Goal: Task Accomplishment & Management: Use online tool/utility

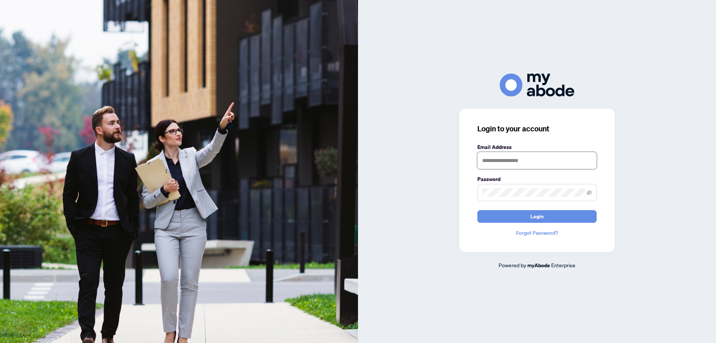
click at [521, 161] on input "text" at bounding box center [537, 160] width 119 height 17
type input "**********"
click at [478, 210] on button "Login" at bounding box center [537, 216] width 119 height 13
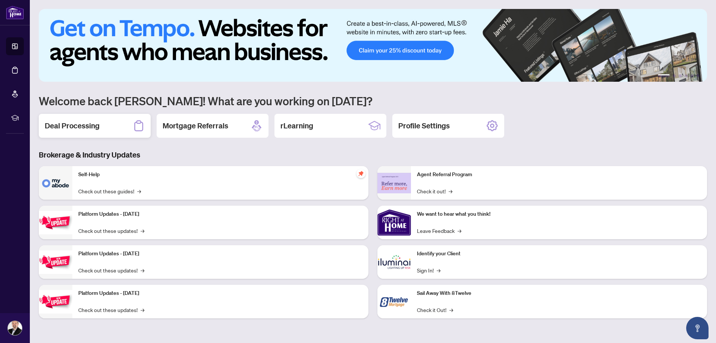
click at [70, 126] on h2 "Deal Processing" at bounding box center [72, 125] width 55 height 10
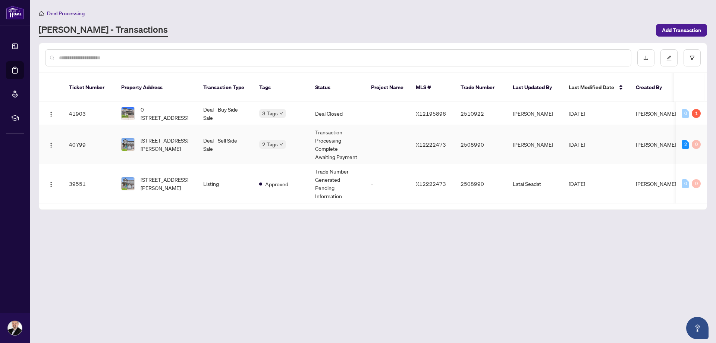
click at [242, 137] on td "Deal - Sell Side Sale" at bounding box center [225, 144] width 56 height 39
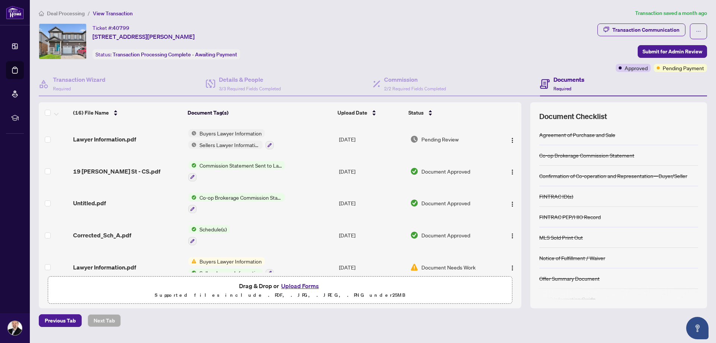
click at [259, 166] on span "Commission Statement Sent to Lawyer" at bounding box center [241, 165] width 88 height 8
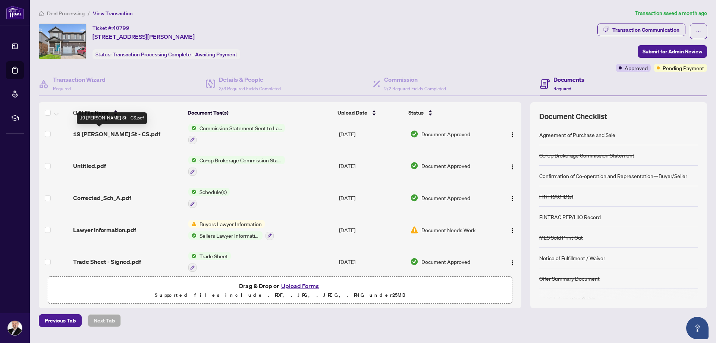
click at [107, 135] on span "19 [PERSON_NAME] St - CS.pdf" at bounding box center [116, 133] width 87 height 9
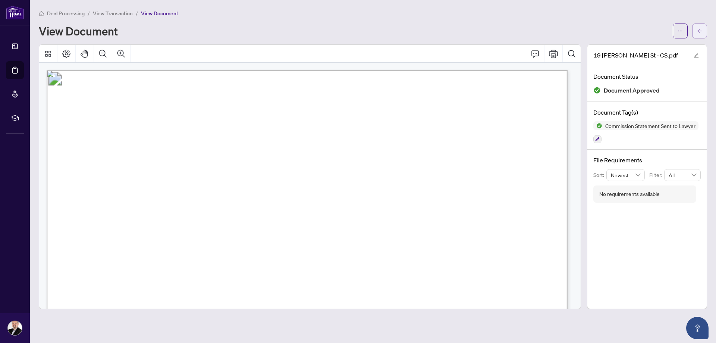
click at [699, 32] on icon "arrow-left" at bounding box center [699, 30] width 5 height 5
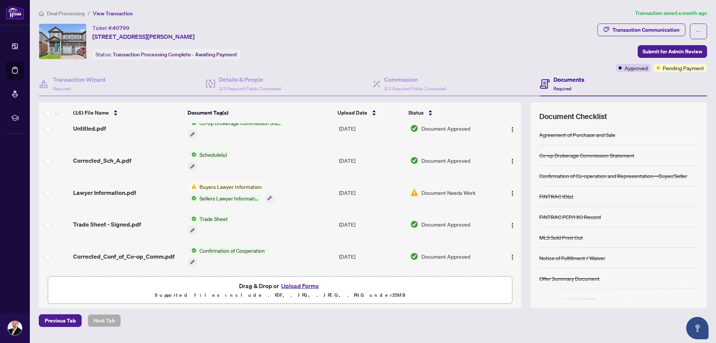
scroll to position [112, 0]
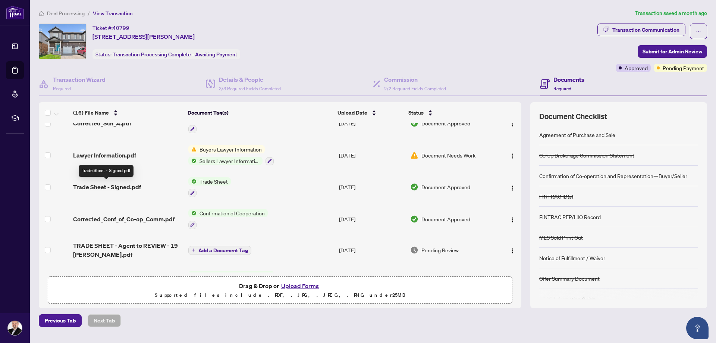
click at [107, 188] on span "Trade Sheet - Signed.pdf" at bounding box center [107, 186] width 68 height 9
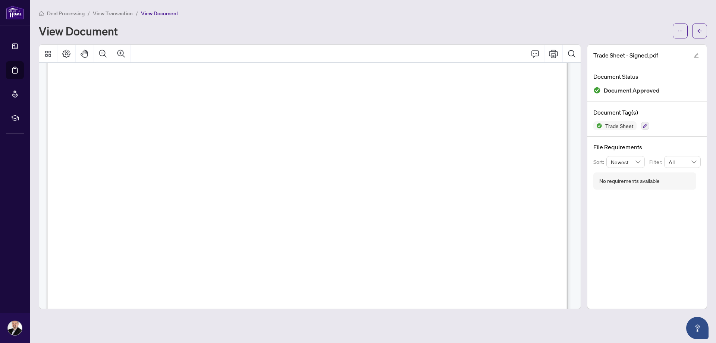
scroll to position [149, 0]
click at [700, 32] on icon "arrow-left" at bounding box center [699, 30] width 5 height 5
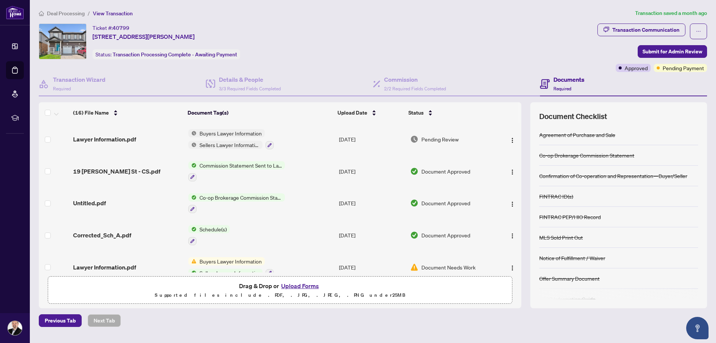
click at [72, 12] on span "Deal Processing" at bounding box center [66, 13] width 38 height 7
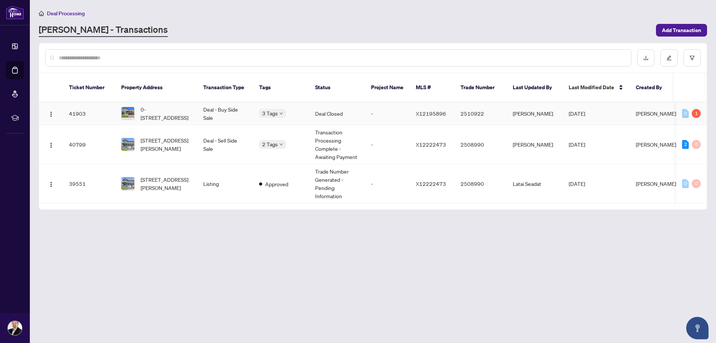
click at [227, 103] on td "Deal - Buy Side Sale" at bounding box center [225, 113] width 56 height 23
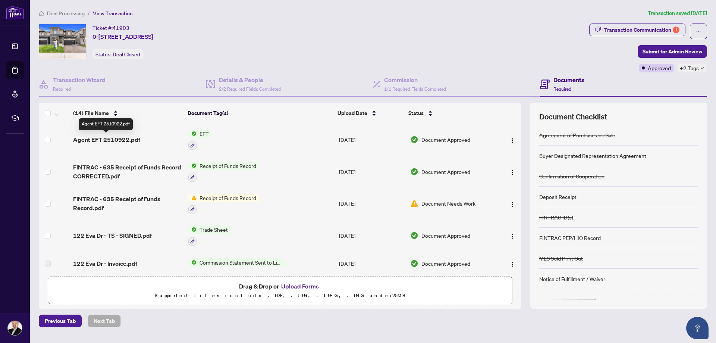
click at [118, 138] on span "Agent EFT 2510922.pdf" at bounding box center [106, 139] width 67 height 9
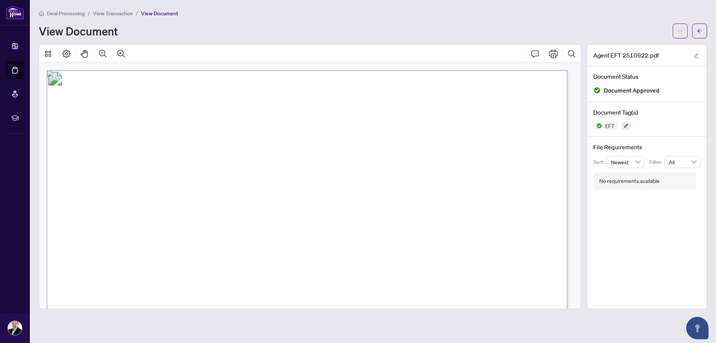
click at [117, 12] on span "View Transaction" at bounding box center [113, 13] width 40 height 7
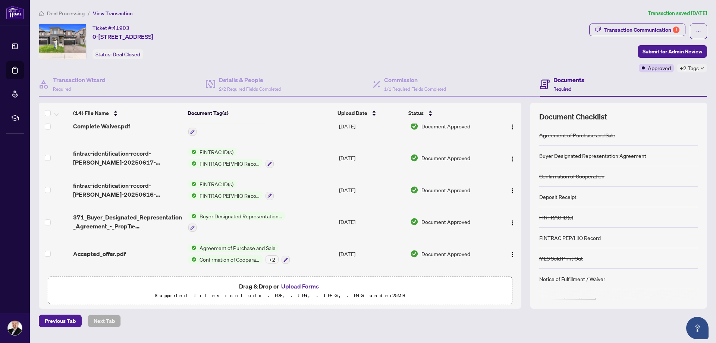
scroll to position [291, 0]
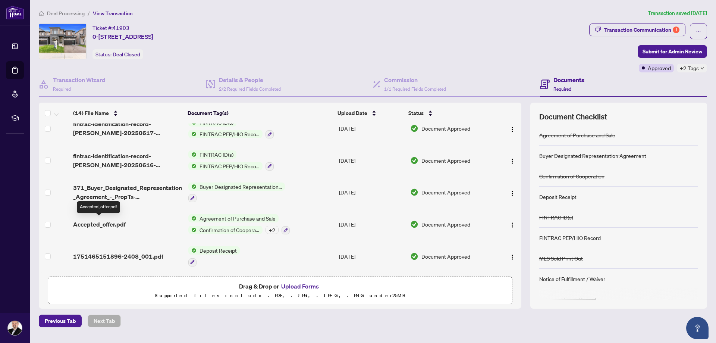
click at [105, 223] on span "Accepted_offer.pdf" at bounding box center [99, 224] width 53 height 9
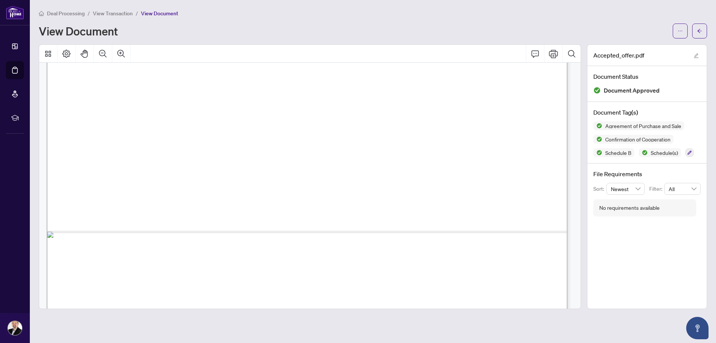
scroll to position [448, 0]
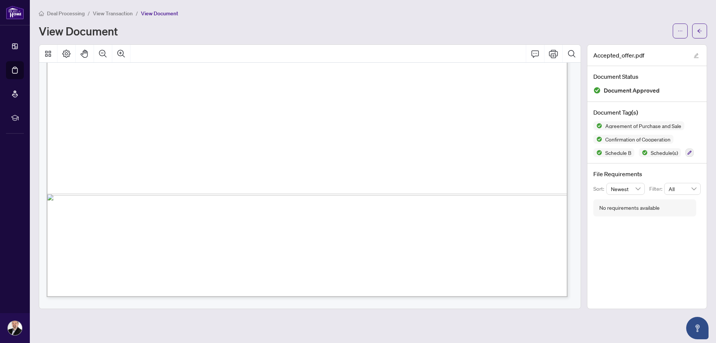
click at [116, 15] on span "View Transaction" at bounding box center [113, 13] width 40 height 7
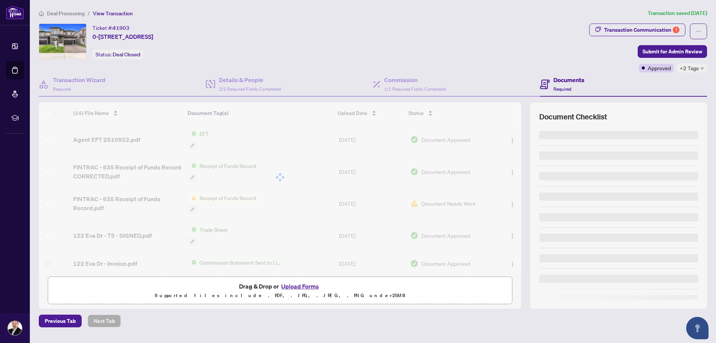
click at [64, 12] on span "Deal Processing" at bounding box center [66, 13] width 38 height 7
